Goal: Entertainment & Leisure: Consume media (video, audio)

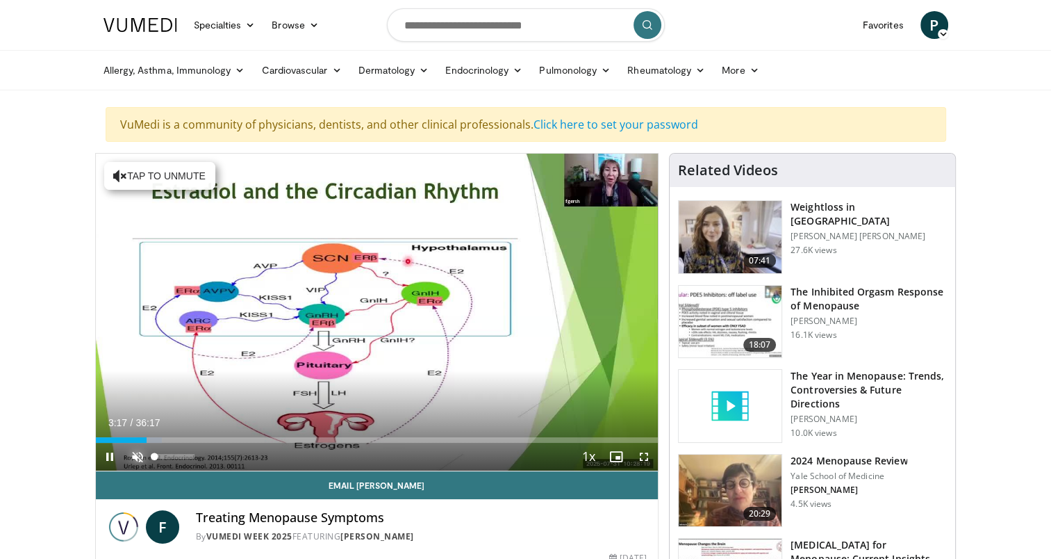
click at [135, 458] on span "Video Player" at bounding box center [138, 457] width 28 height 28
click at [195, 454] on div "Current Time 3:24 / Duration 36:17 Pause Skip Backward Skip Forward Mute 100% L…" at bounding box center [377, 457] width 563 height 28
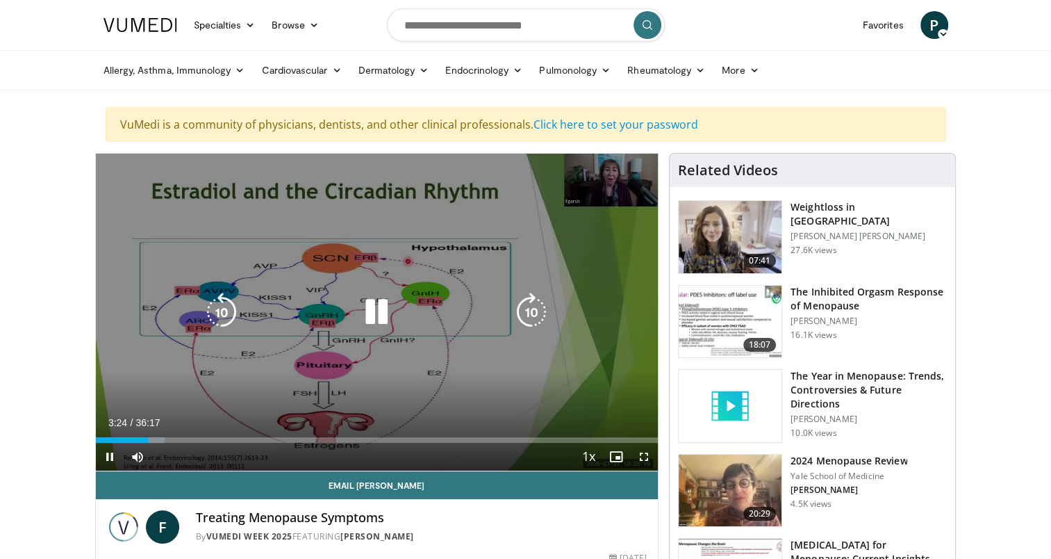
click at [195, 454] on div "10 seconds Tap to unmute" at bounding box center [377, 312] width 563 height 317
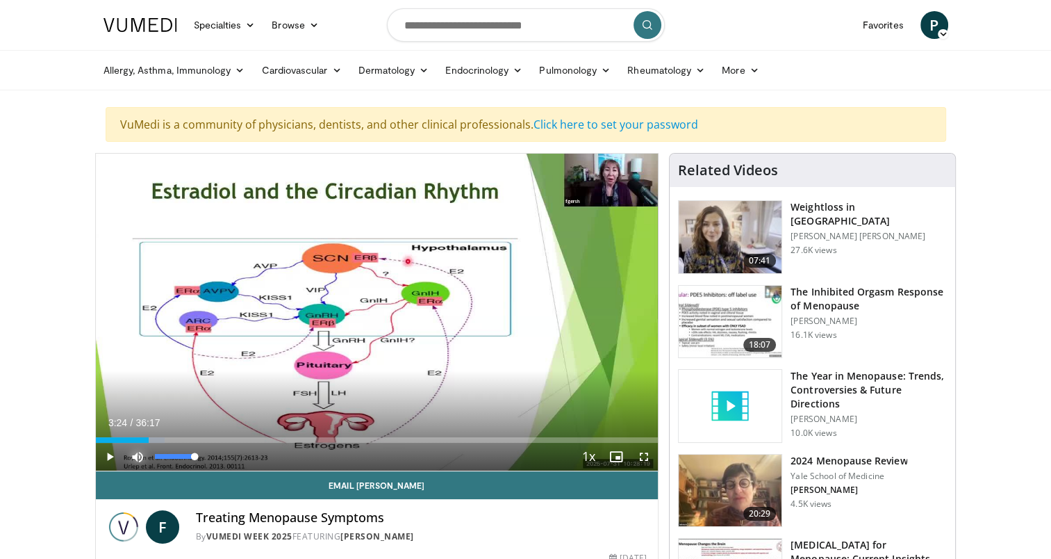
drag, startPoint x: 195, startPoint y: 454, endPoint x: 132, endPoint y: 458, distance: 63.3
click at [132, 458] on span "Video Player" at bounding box center [138, 457] width 28 height 28
click at [138, 458] on span "Video Player" at bounding box center [138, 457] width 28 height 28
drag, startPoint x: 191, startPoint y: 457, endPoint x: 208, endPoint y: 457, distance: 17.4
click at [208, 457] on div "Mute 100%" at bounding box center [172, 457] width 97 height 28
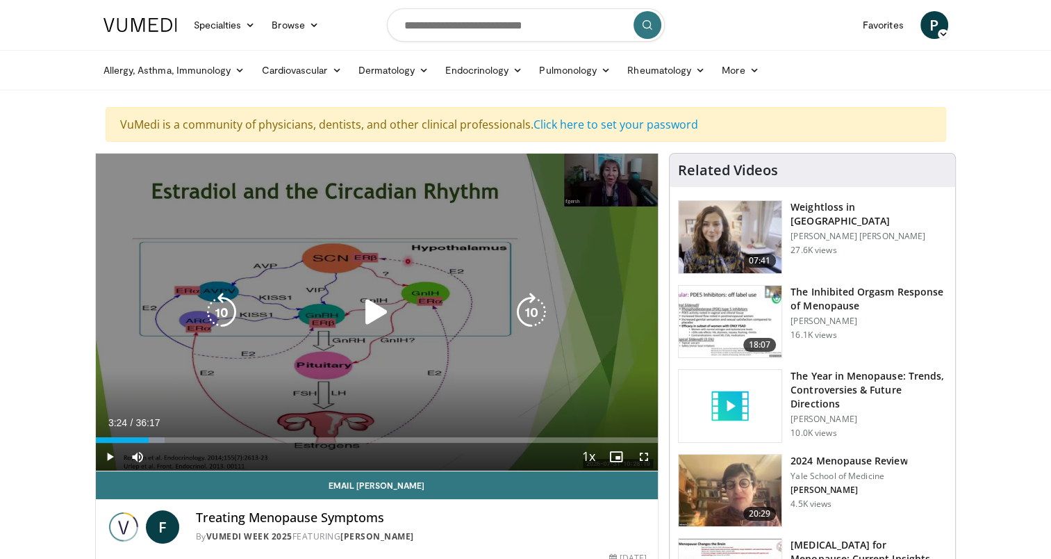
click at [386, 311] on icon "Video Player" at bounding box center [376, 312] width 39 height 39
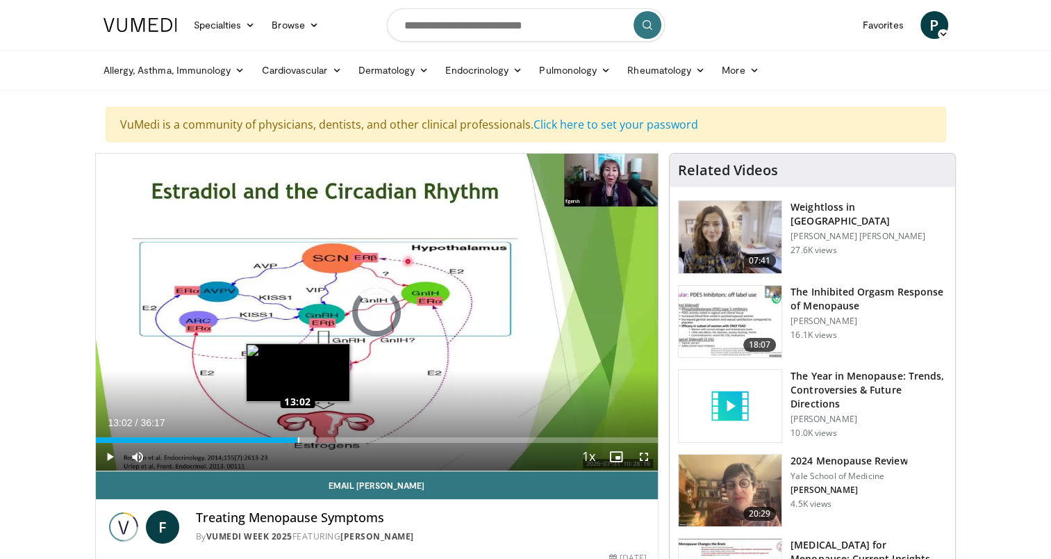
click at [297, 441] on div "Loaded : 33.26% 11:04 13:02" at bounding box center [377, 440] width 563 height 6
click at [311, 437] on div "Loaded : 39.04% 13:03 13:55" at bounding box center [377, 440] width 563 height 6
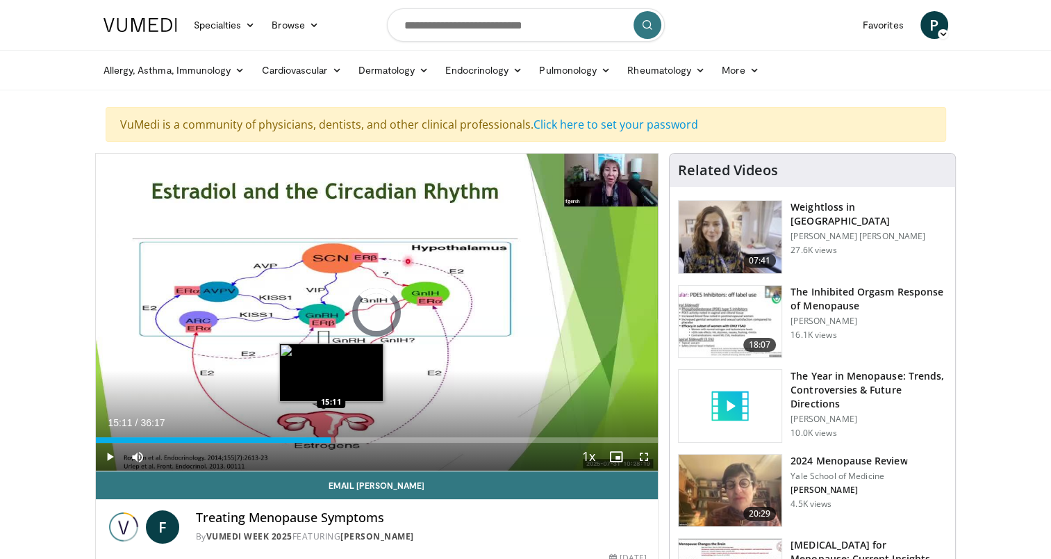
click at [330, 437] on div "Loaded : 41.80% 14:06 15:11" at bounding box center [377, 440] width 563 height 6
click at [330, 437] on div "14:06" at bounding box center [214, 440] width 236 height 6
click at [345, 437] on div "Loaded : 44.65% 16:10 16:10" at bounding box center [377, 440] width 563 height 6
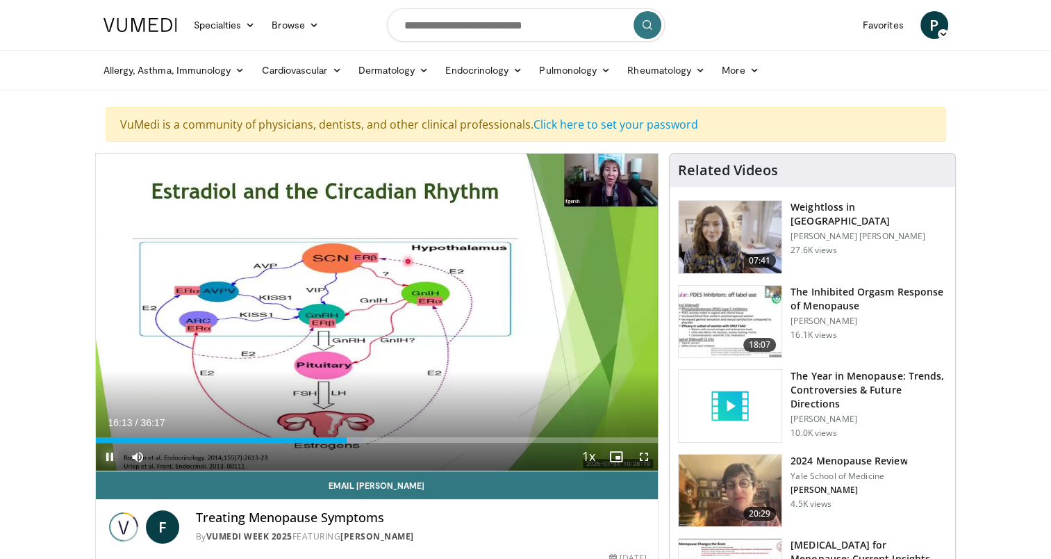
click at [111, 452] on span "Video Player" at bounding box center [110, 457] width 28 height 28
